Goal: Book appointment/travel/reservation

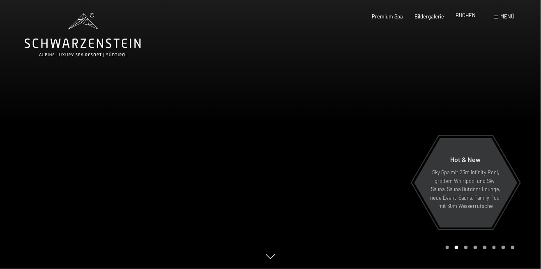
click at [472, 18] on span "BUCHEN" at bounding box center [466, 15] width 20 height 7
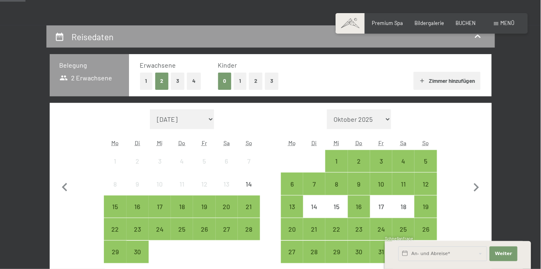
scroll to position [132, 0]
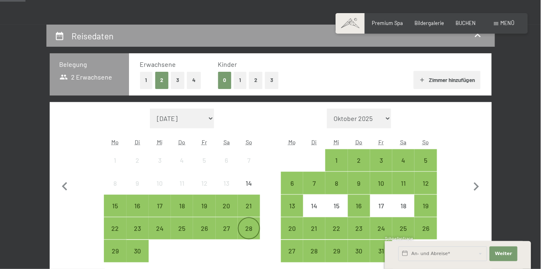
click at [251, 234] on div "28" at bounding box center [249, 236] width 21 height 21
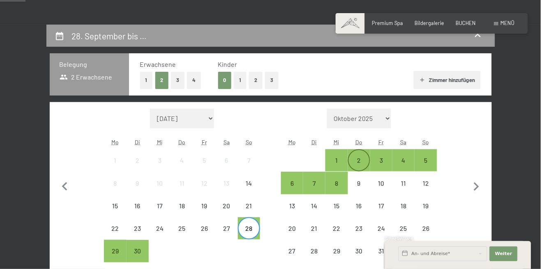
click at [360, 160] on div "2" at bounding box center [359, 167] width 21 height 21
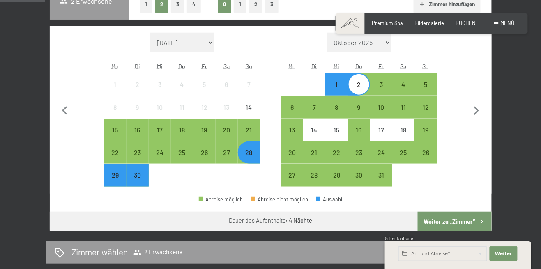
scroll to position [209, 0]
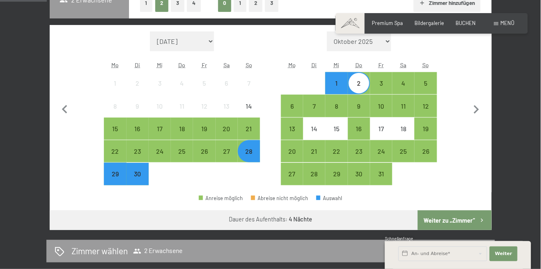
click at [446, 222] on button "Weiter zu „Zimmer“" at bounding box center [455, 221] width 74 height 20
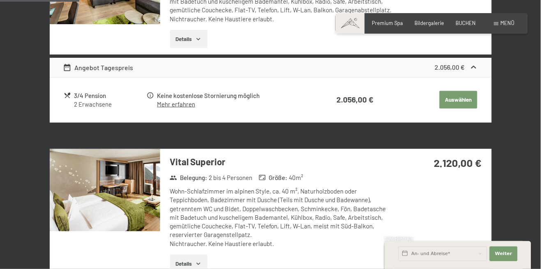
scroll to position [320, 0]
